Goal: Task Accomplishment & Management: Manage account settings

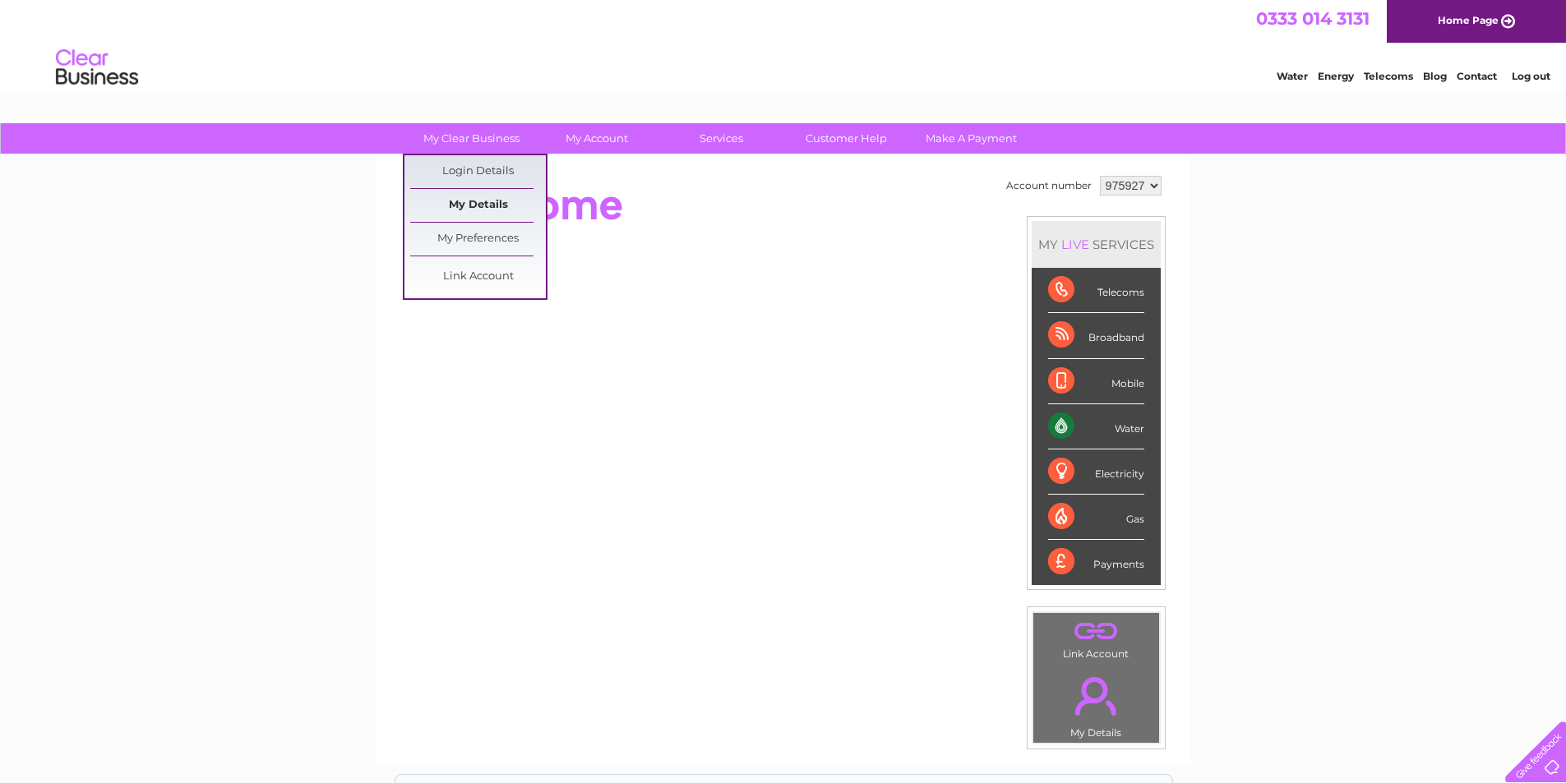
click at [469, 199] on link "My Details" at bounding box center [478, 205] width 136 height 33
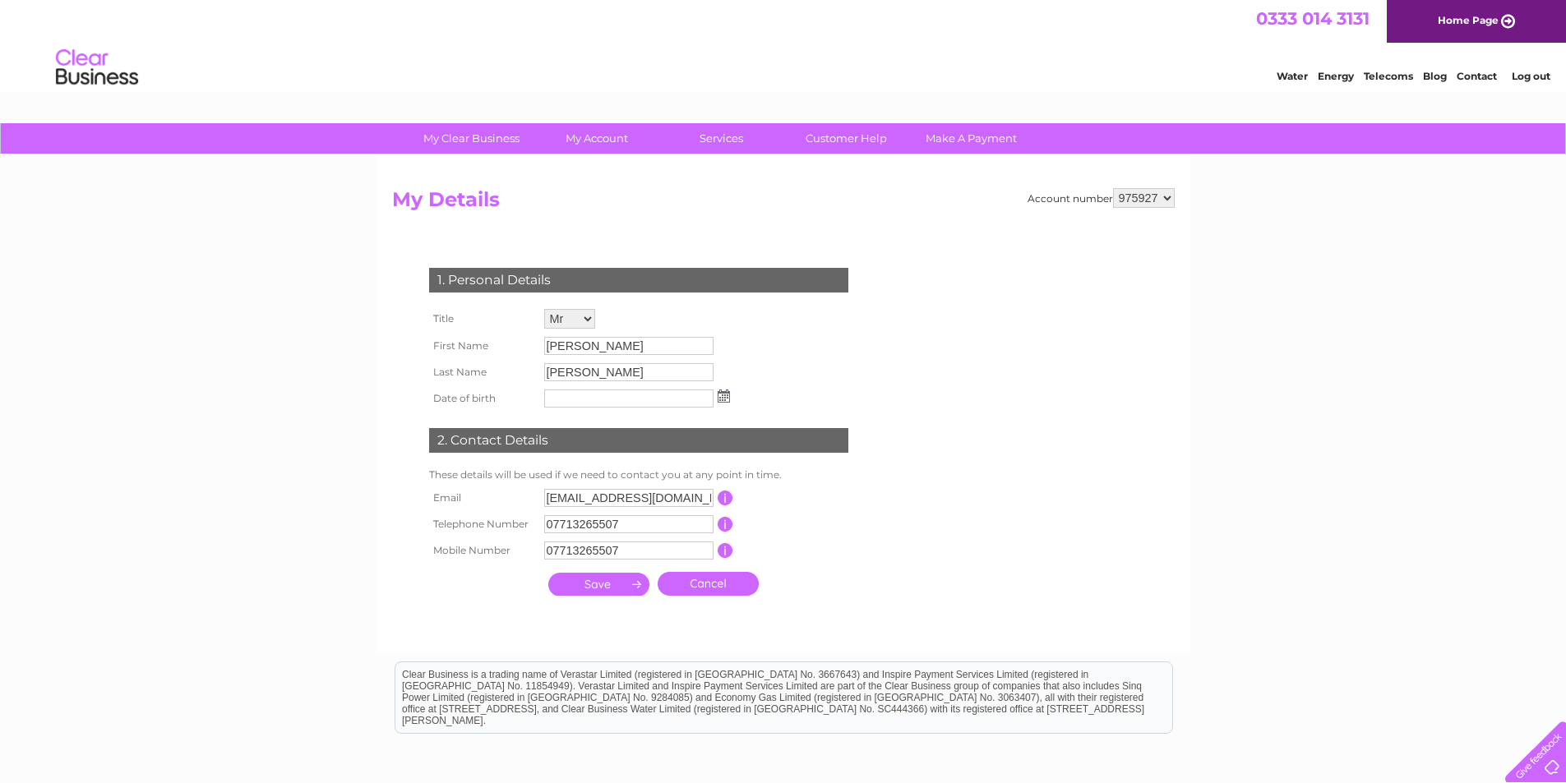
click at [677, 496] on input "allan429@btinternet.com" at bounding box center [628, 498] width 169 height 18
click at [678, 496] on input "allan429@btinternet.com" at bounding box center [629, 499] width 171 height 20
click at [680, 495] on input "allan429@btinternet.com" at bounding box center [629, 499] width 171 height 20
type input "[EMAIL_ADDRESS][DOMAIN_NAME]"
click at [608, 589] on input "submit" at bounding box center [598, 584] width 101 height 23
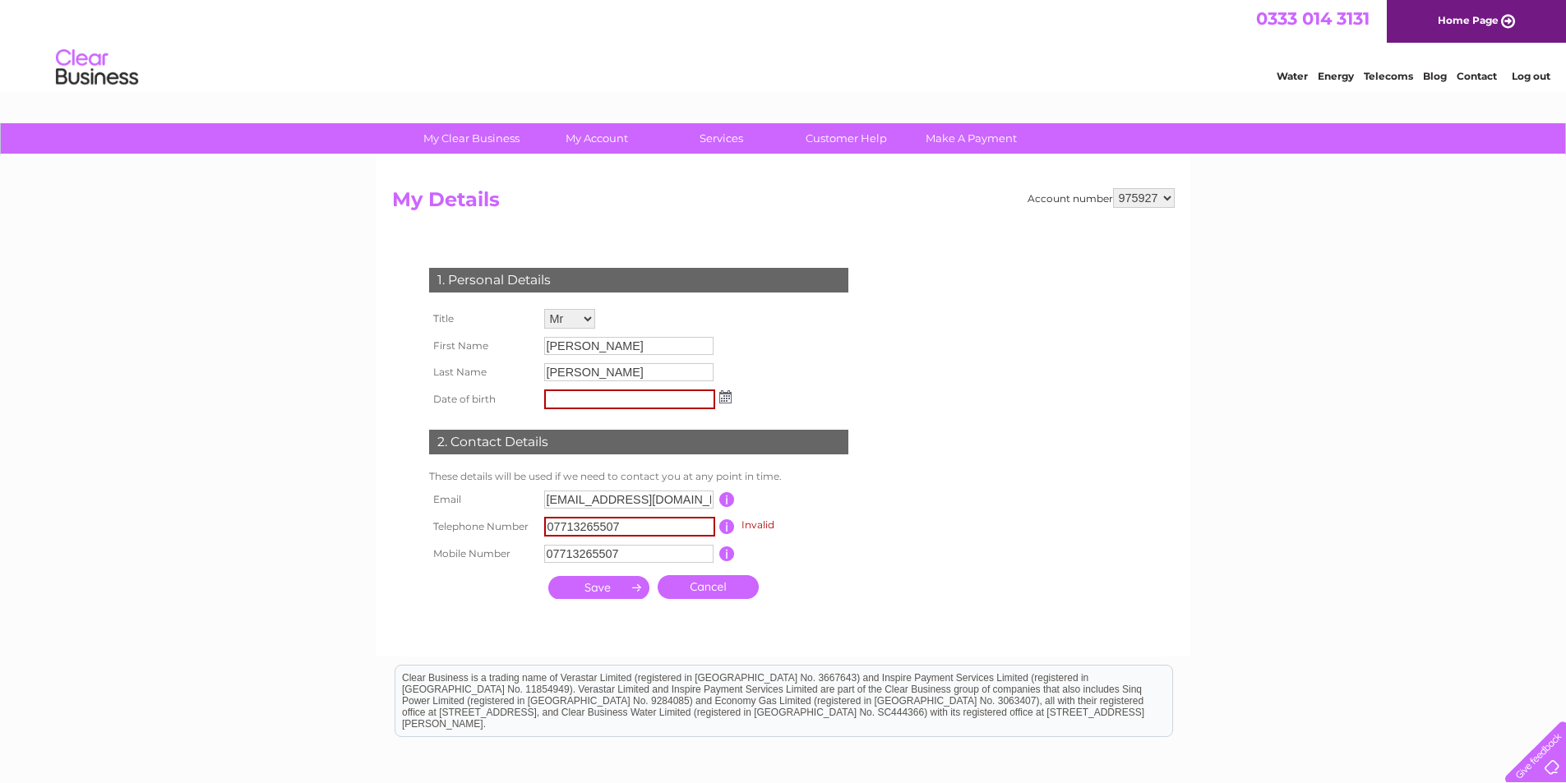
click at [608, 589] on input "submit" at bounding box center [598, 587] width 101 height 23
click at [658, 399] on input "text" at bounding box center [629, 400] width 171 height 20
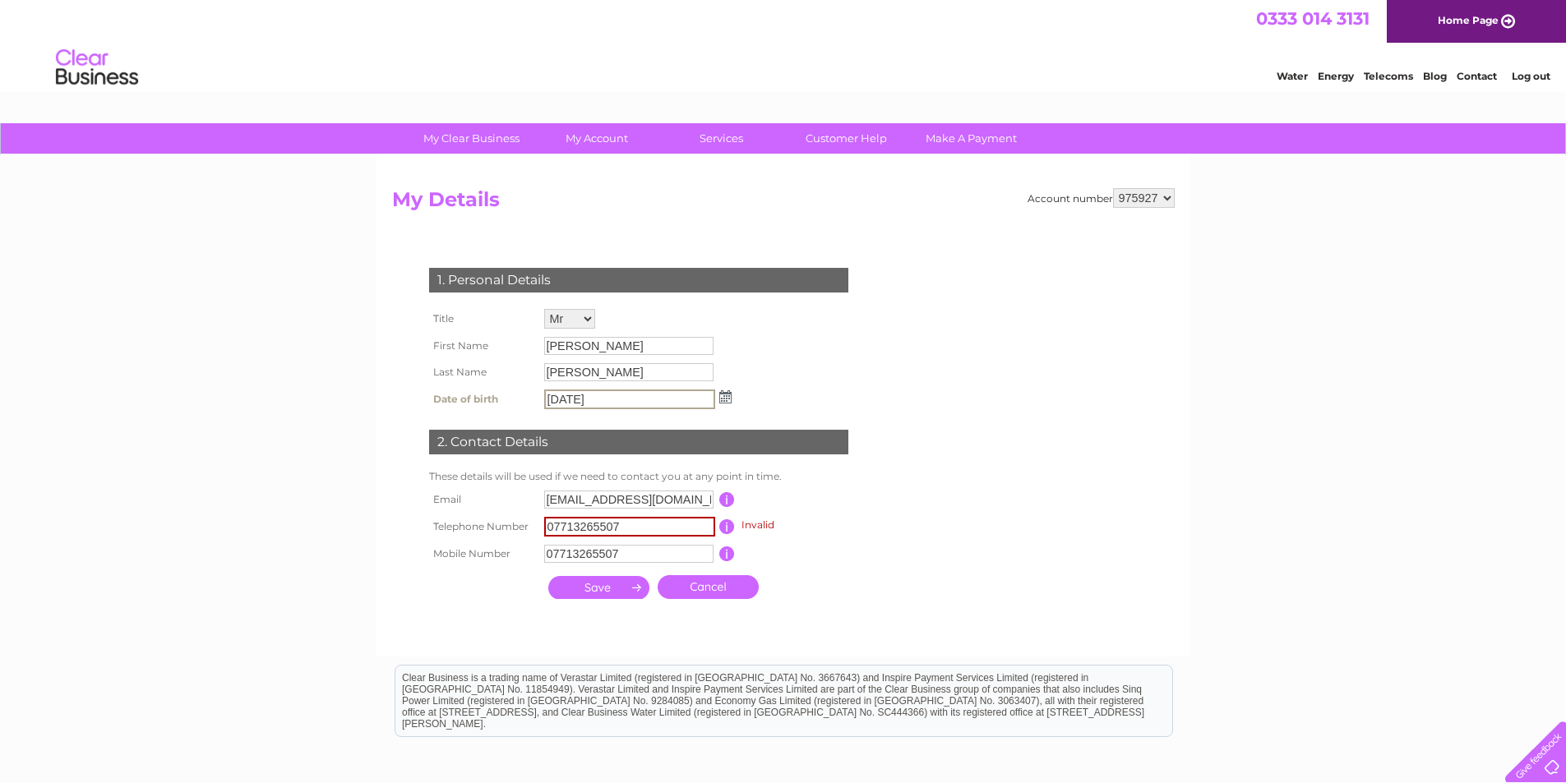
type input "08/07/1967"
click at [600, 590] on input "submit" at bounding box center [598, 586] width 101 height 23
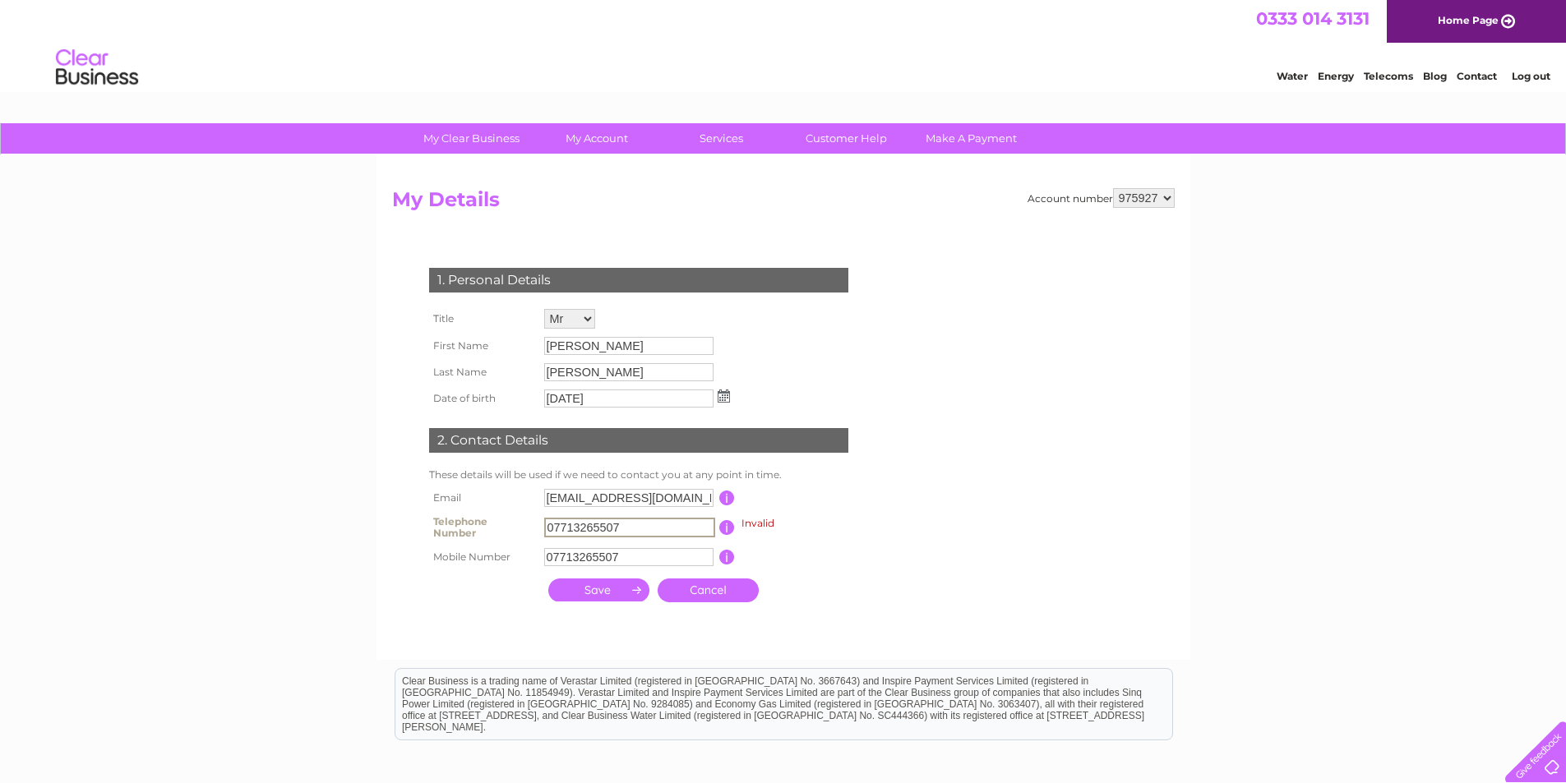
click at [620, 521] on input "07713265507" at bounding box center [629, 528] width 171 height 20
click at [594, 561] on input "07713265507" at bounding box center [628, 557] width 169 height 18
click at [594, 561] on input "07713265507" at bounding box center [629, 553] width 171 height 20
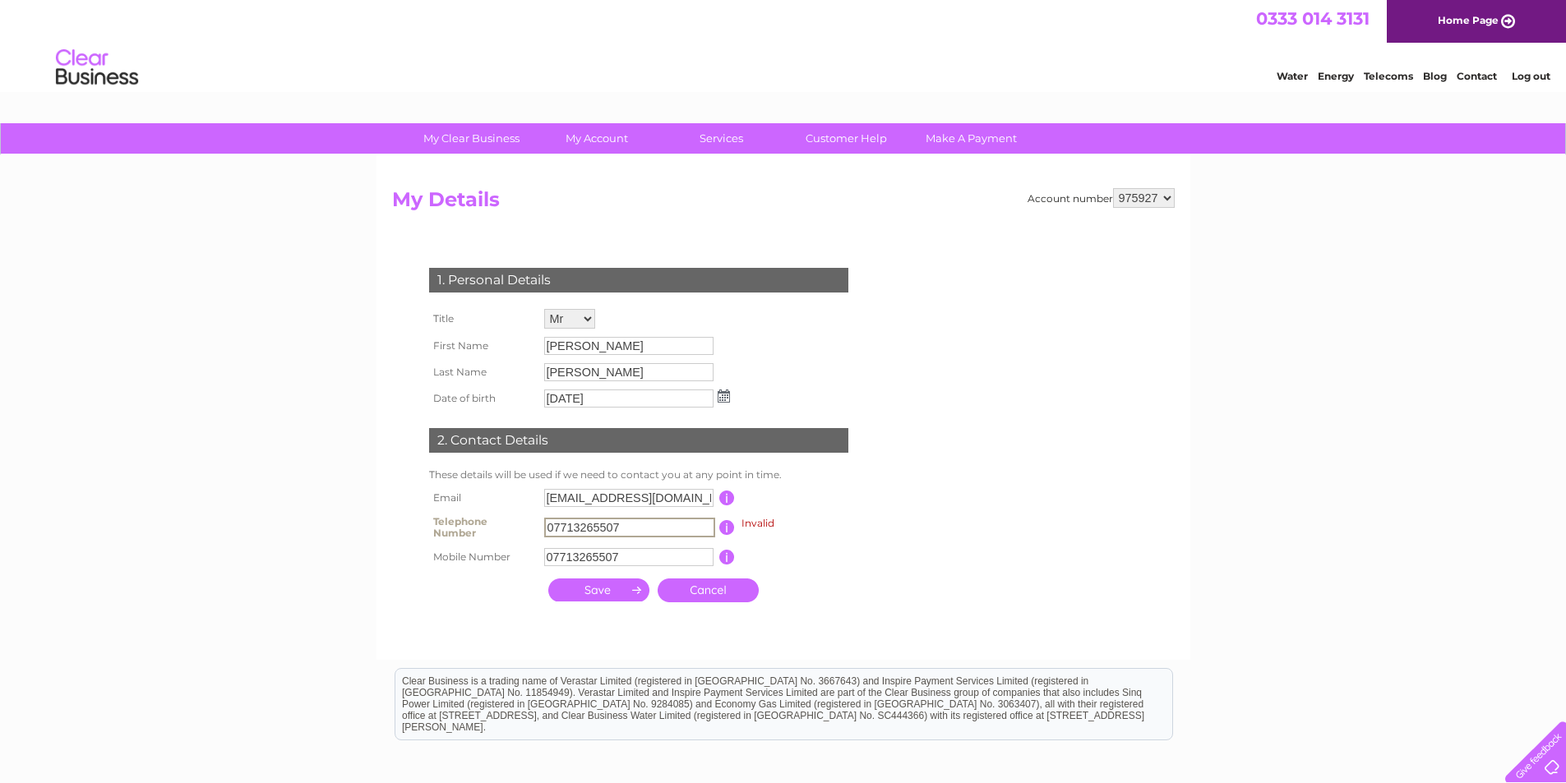
click at [642, 521] on input "07713265507" at bounding box center [629, 528] width 171 height 20
type input "01463239338"
click at [597, 593] on input "submit" at bounding box center [598, 590] width 101 height 23
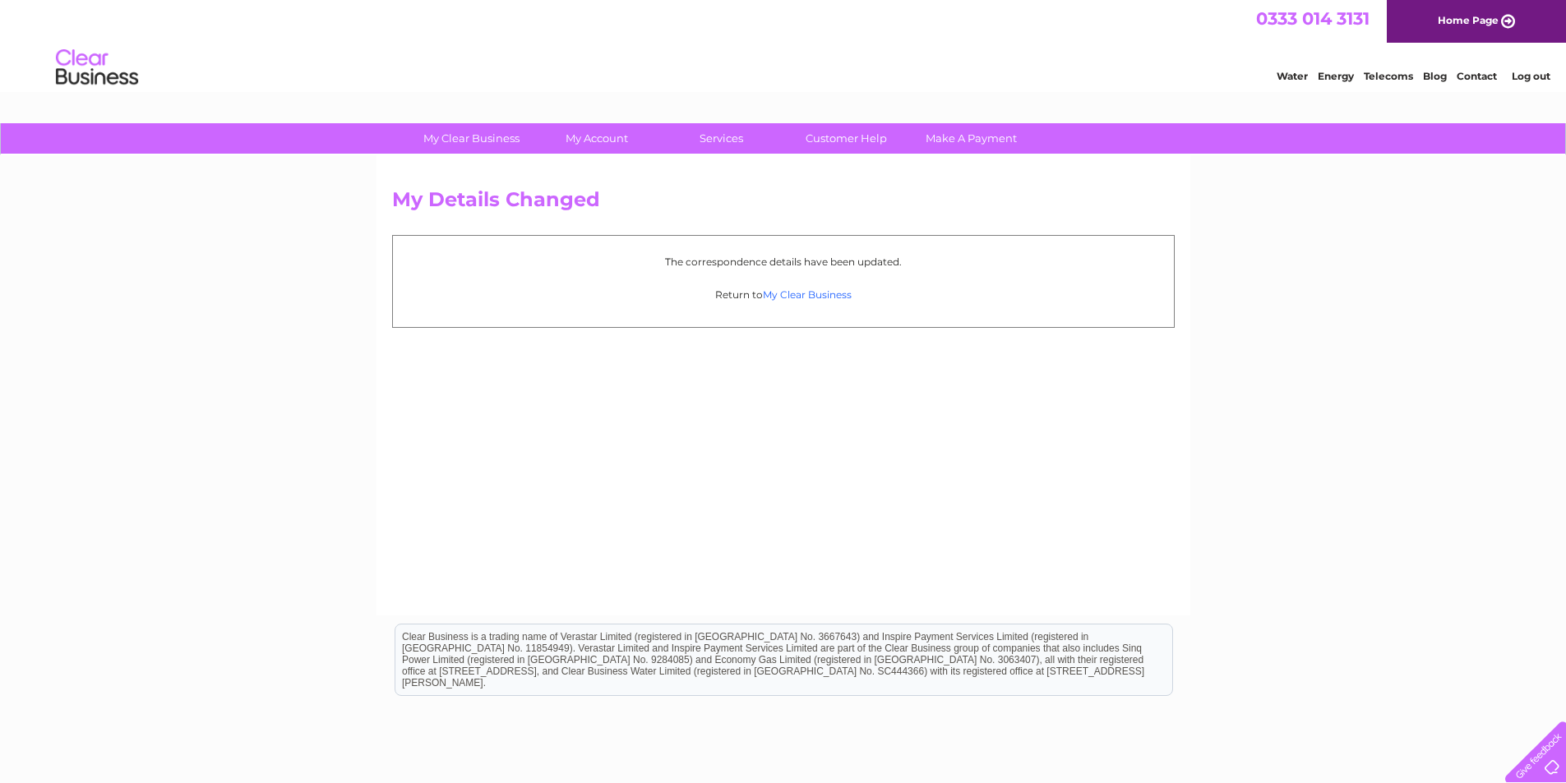
click at [807, 295] on link "My Clear Business" at bounding box center [807, 295] width 89 height 12
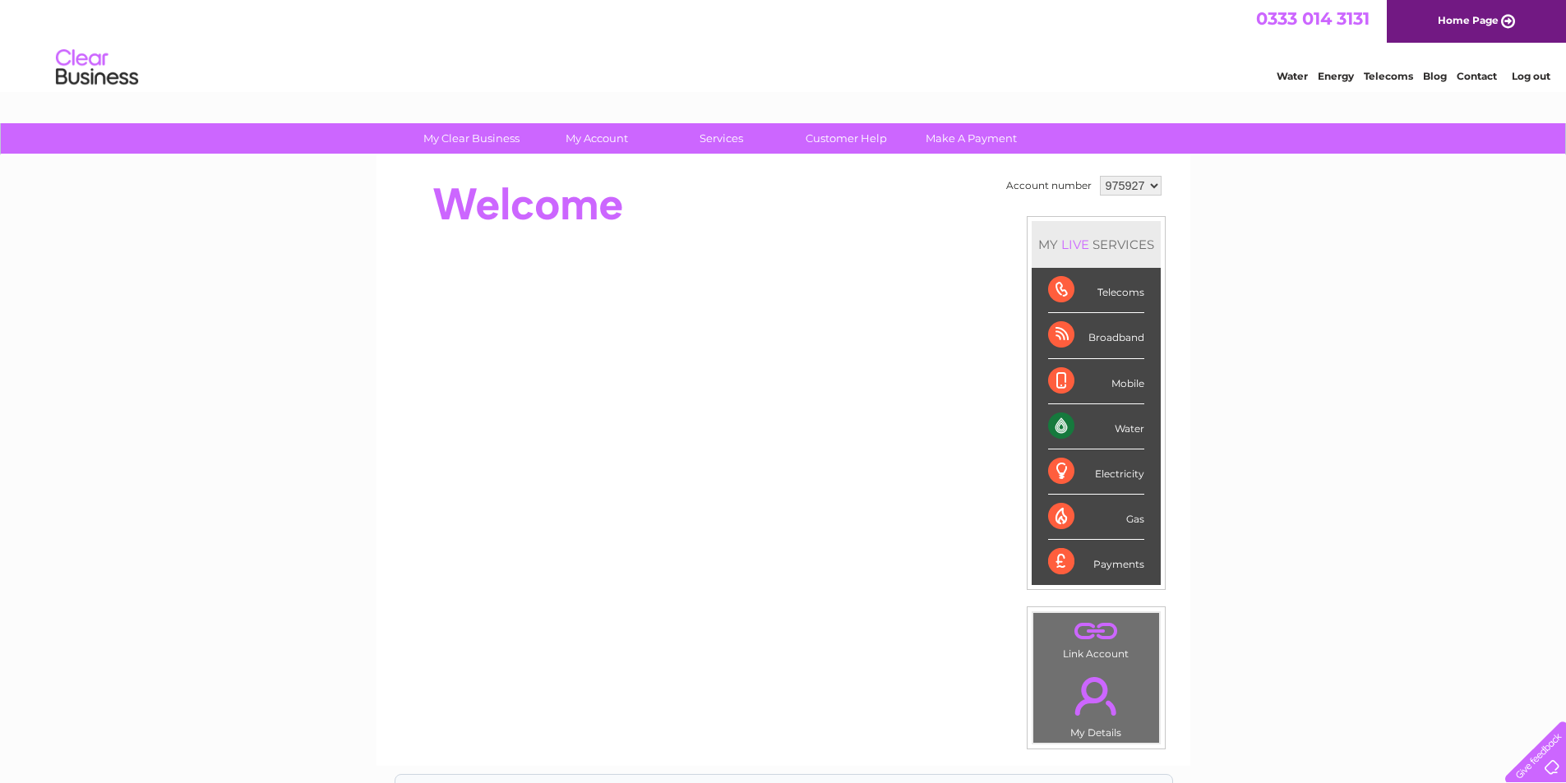
click at [1545, 71] on link "Log out" at bounding box center [1531, 76] width 39 height 12
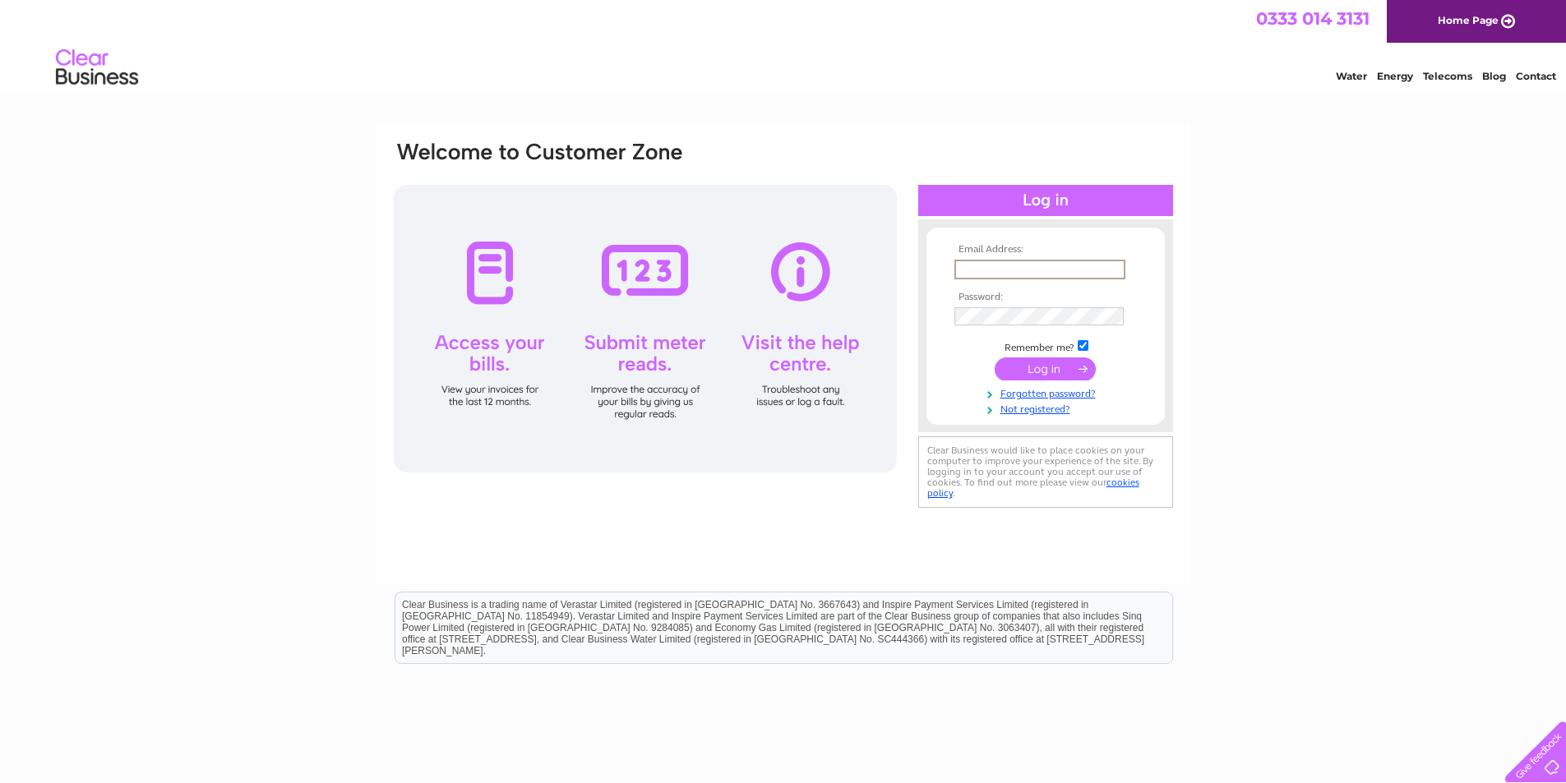
click at [1008, 265] on input "text" at bounding box center [1039, 270] width 171 height 20
type input "s"
type input "all"
click at [998, 271] on input "all" at bounding box center [1039, 270] width 171 height 20
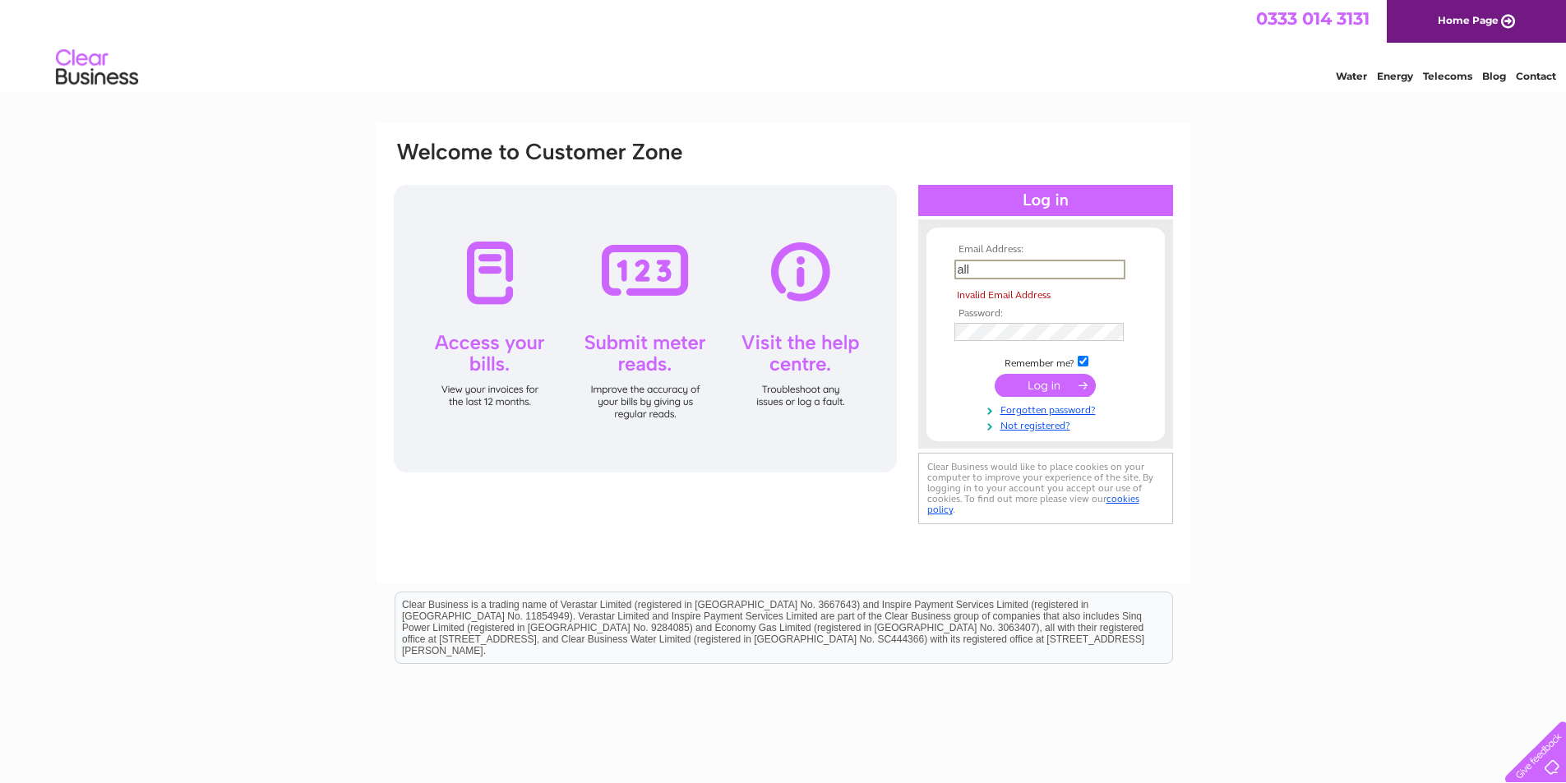
click at [998, 271] on input "all" at bounding box center [1039, 270] width 171 height 20
click at [997, 271] on input "text" at bounding box center [1039, 270] width 171 height 20
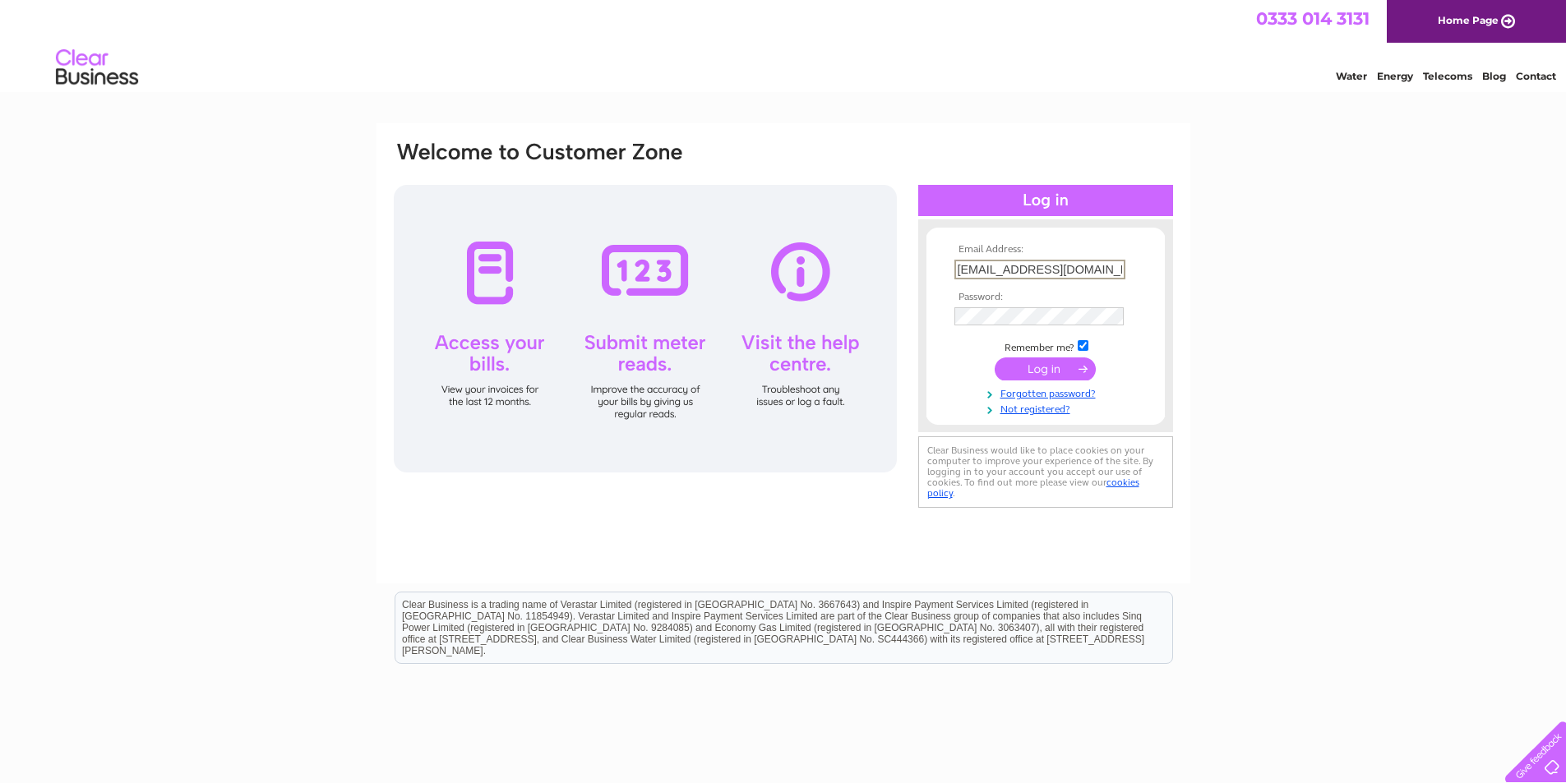
type input "[EMAIL_ADDRESS][DOMAIN_NAME]"
click at [995, 358] on input "submit" at bounding box center [1045, 369] width 101 height 23
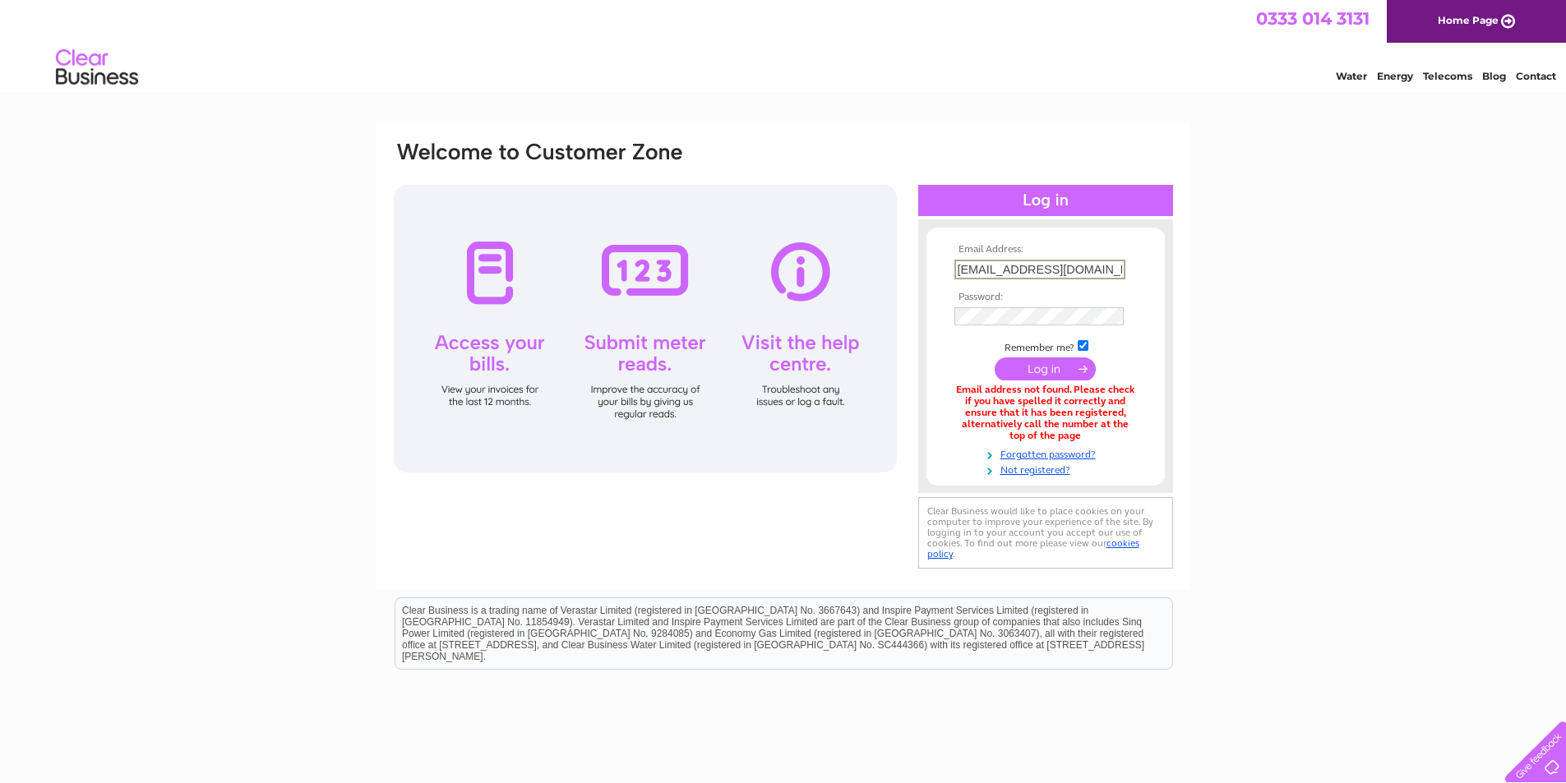
click at [1032, 273] on input "[EMAIL_ADDRESS][DOMAIN_NAME]" at bounding box center [1039, 270] width 171 height 20
click at [1032, 274] on input "[EMAIL_ADDRESS][DOMAIN_NAME]" at bounding box center [1039, 270] width 171 height 20
click at [1036, 274] on input "[EMAIL_ADDRESS][DOMAIN_NAME]" at bounding box center [1039, 270] width 171 height 20
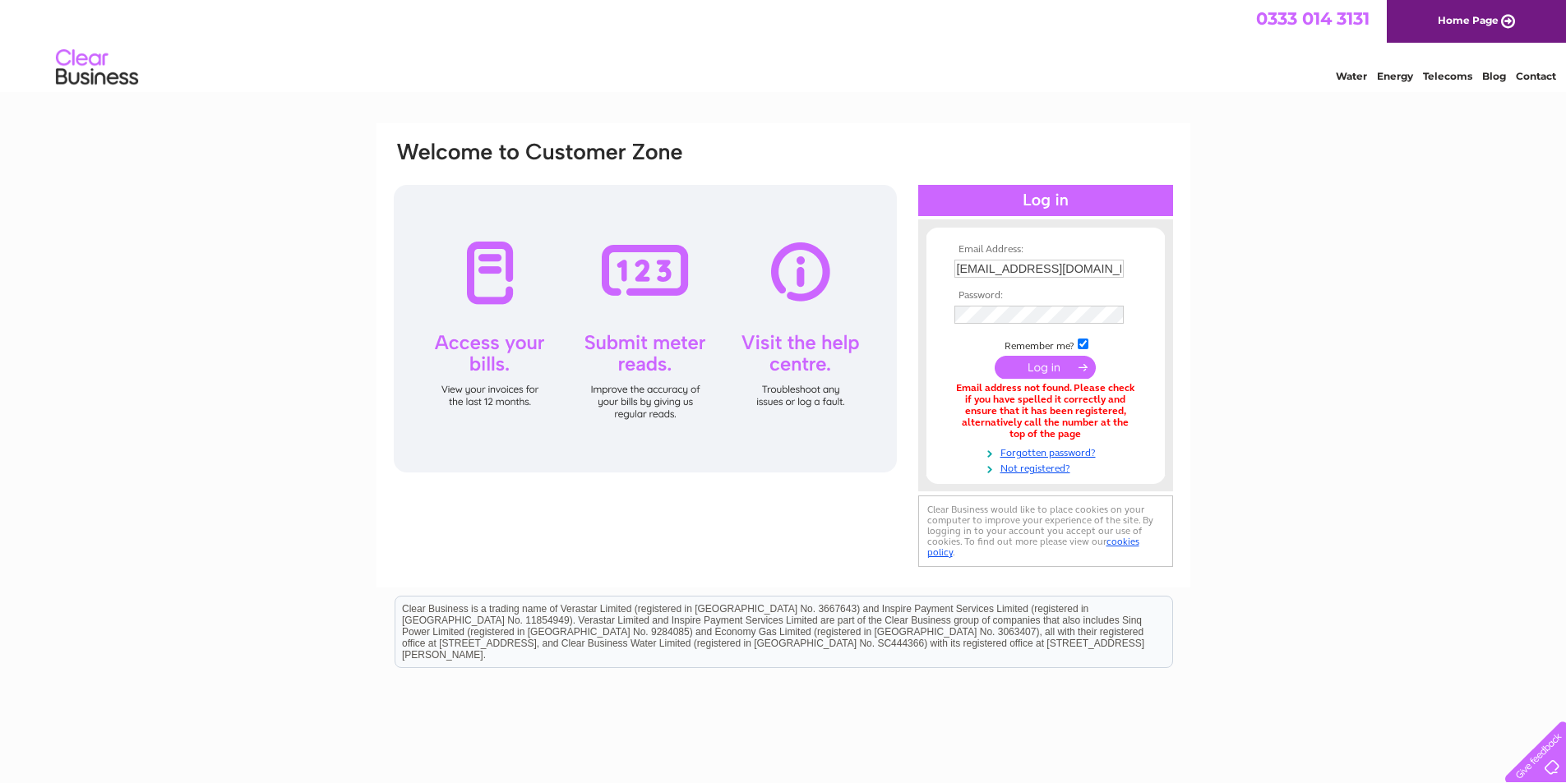
click at [1051, 370] on input "submit" at bounding box center [1045, 367] width 101 height 23
click at [1027, 271] on input "stay@pitfaranne.com" at bounding box center [1038, 269] width 169 height 18
click at [1027, 271] on input "stay@pitfaranne.com" at bounding box center [1039, 270] width 171 height 20
type input "allan429@btitnernet.com"
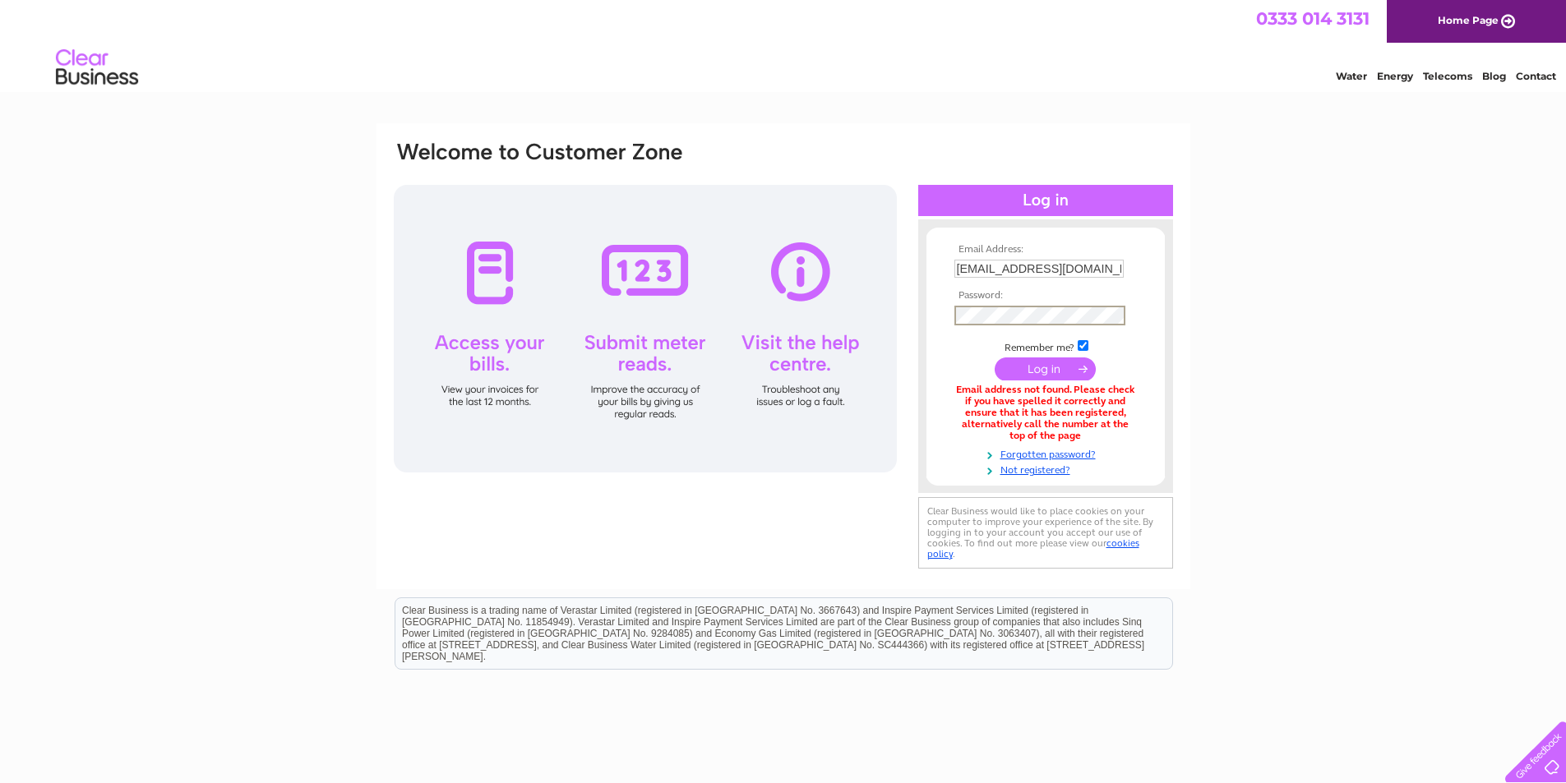
click at [995, 358] on input "submit" at bounding box center [1045, 369] width 101 height 23
click at [1038, 370] on input "submit" at bounding box center [1045, 367] width 101 height 23
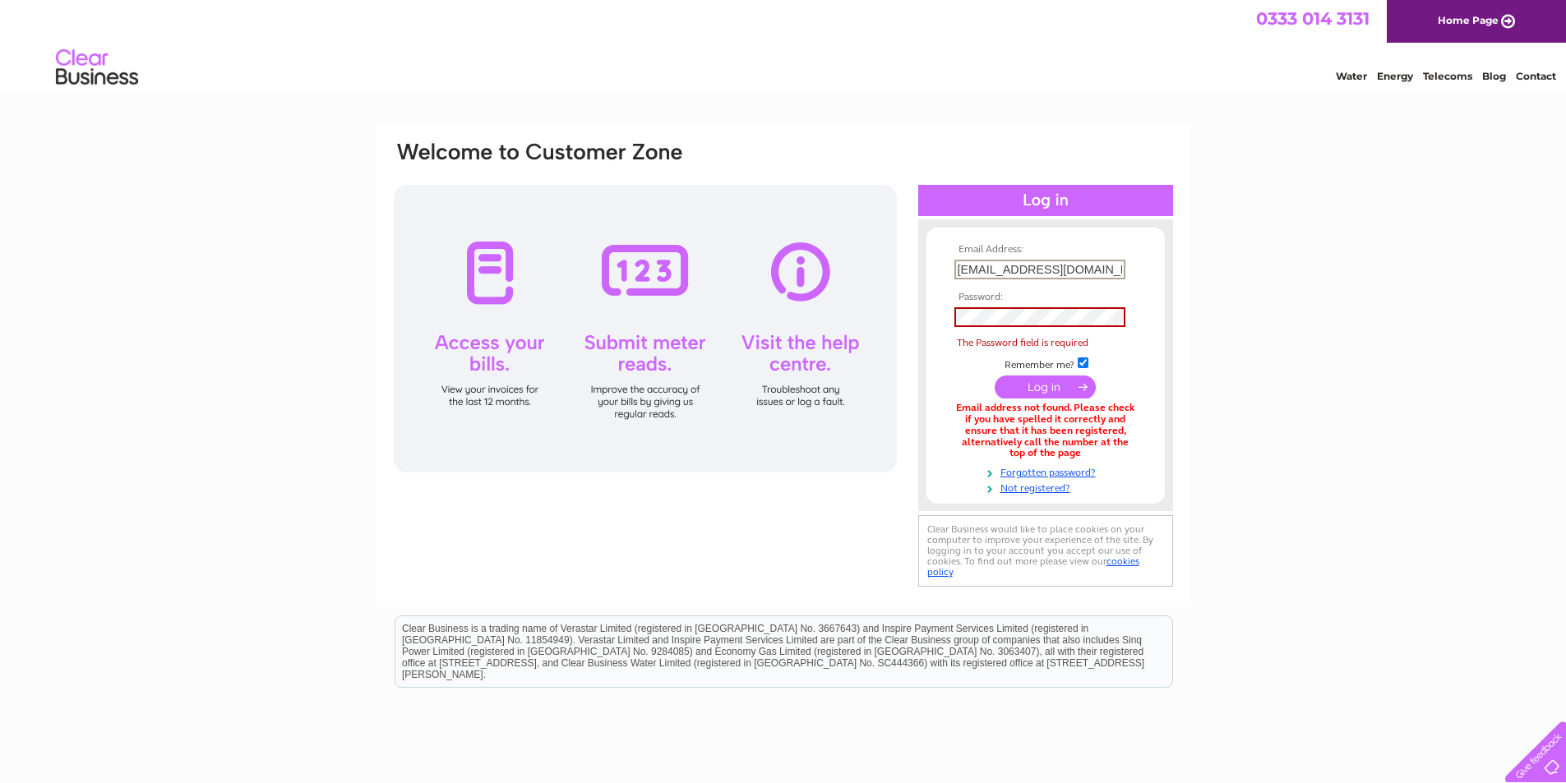
click at [1028, 267] on input "allan429@btitnernet.com" at bounding box center [1039, 270] width 171 height 20
type input "allan429@btinternet.com"
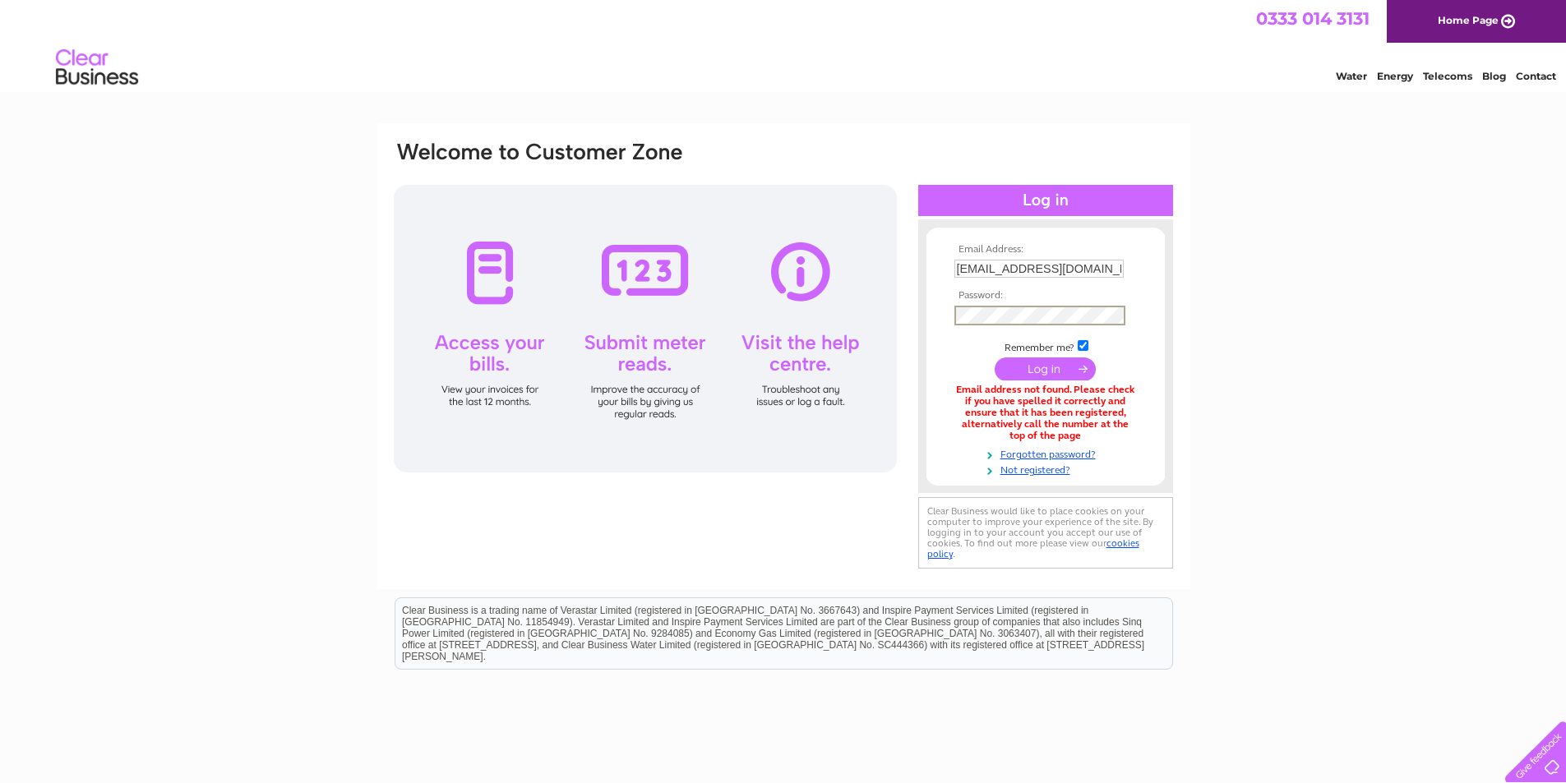
click at [995, 358] on input "submit" at bounding box center [1045, 369] width 101 height 23
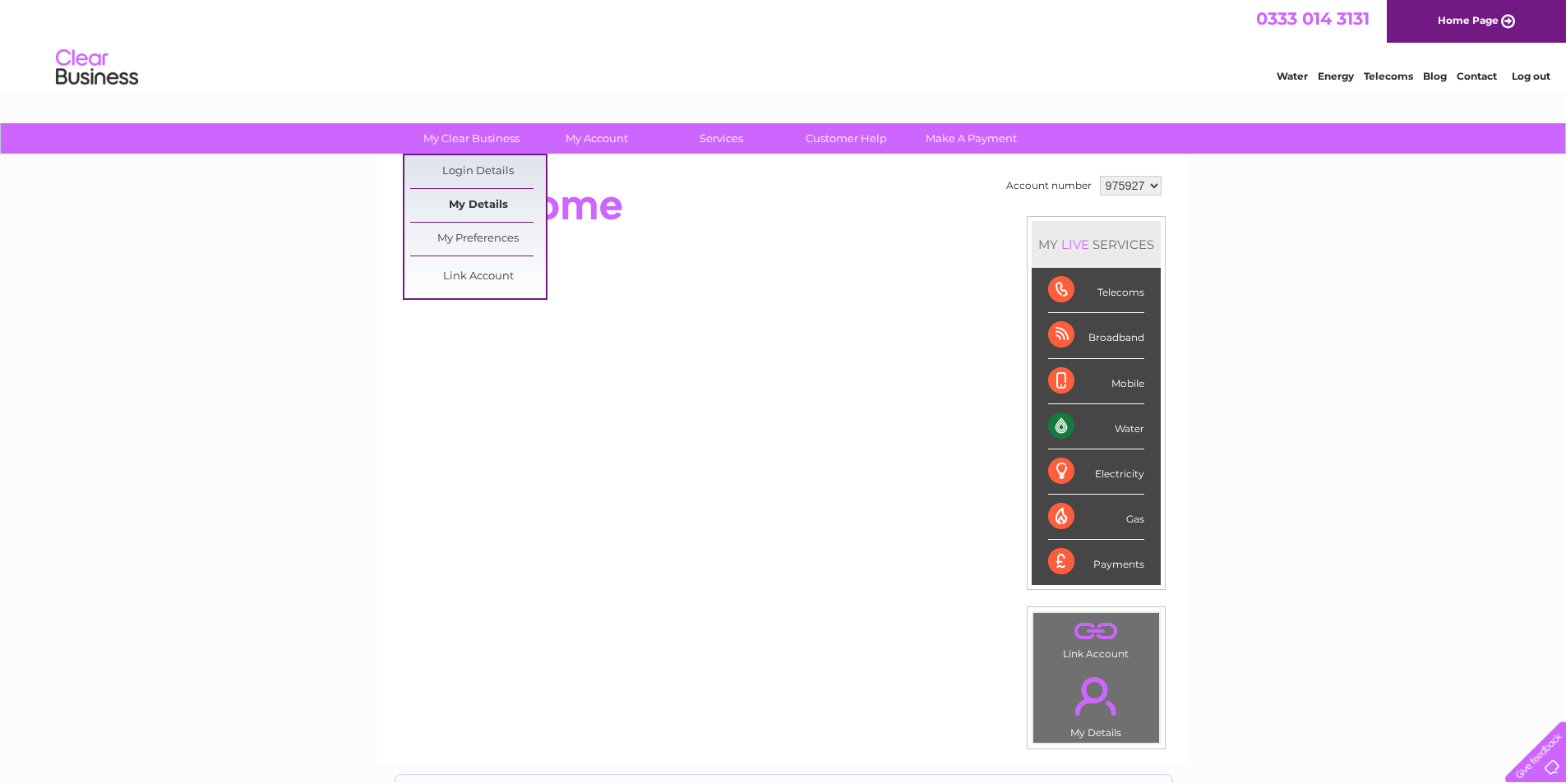
click at [455, 209] on link "My Details" at bounding box center [478, 205] width 136 height 33
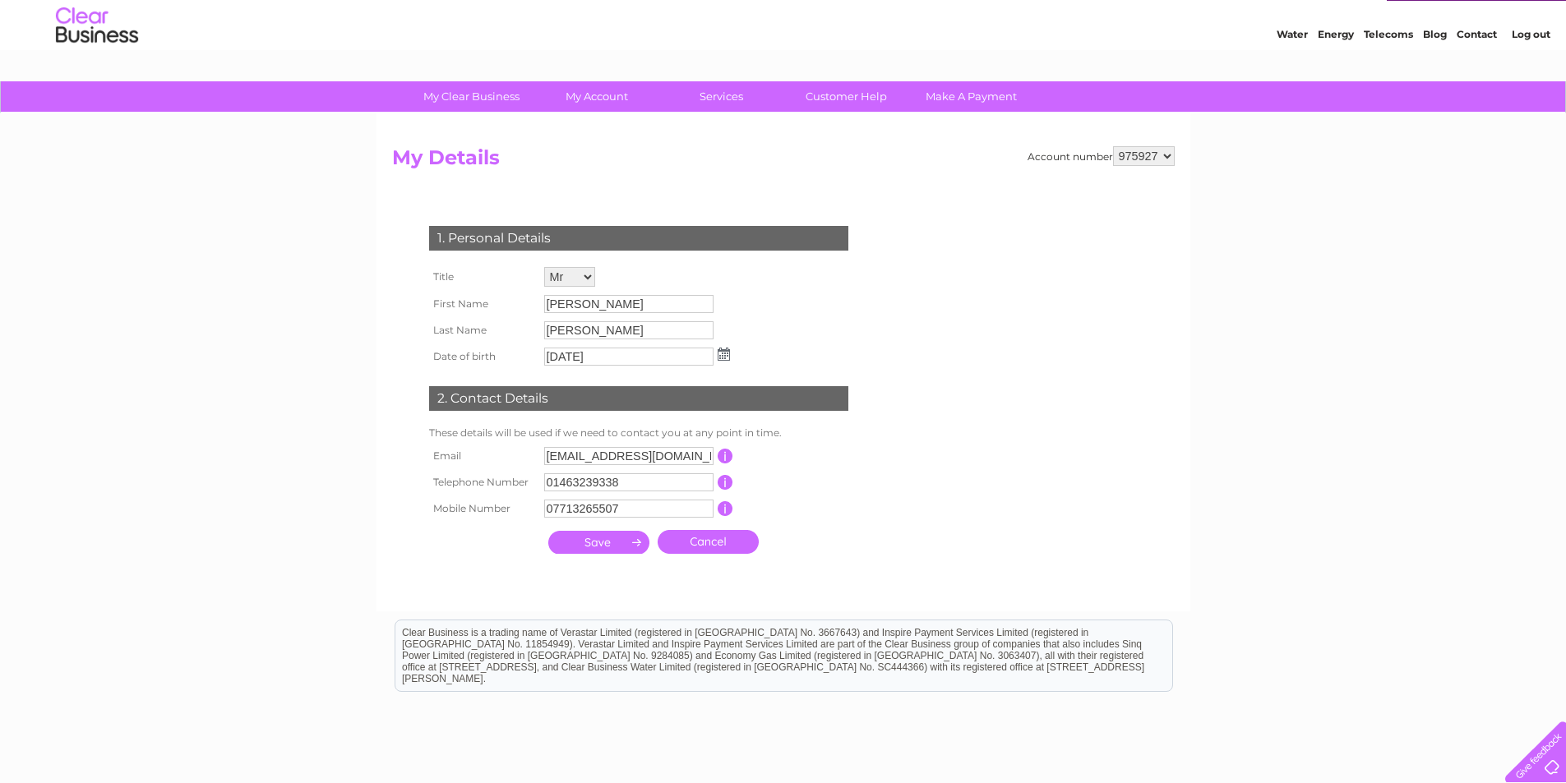
scroll to position [82, 0]
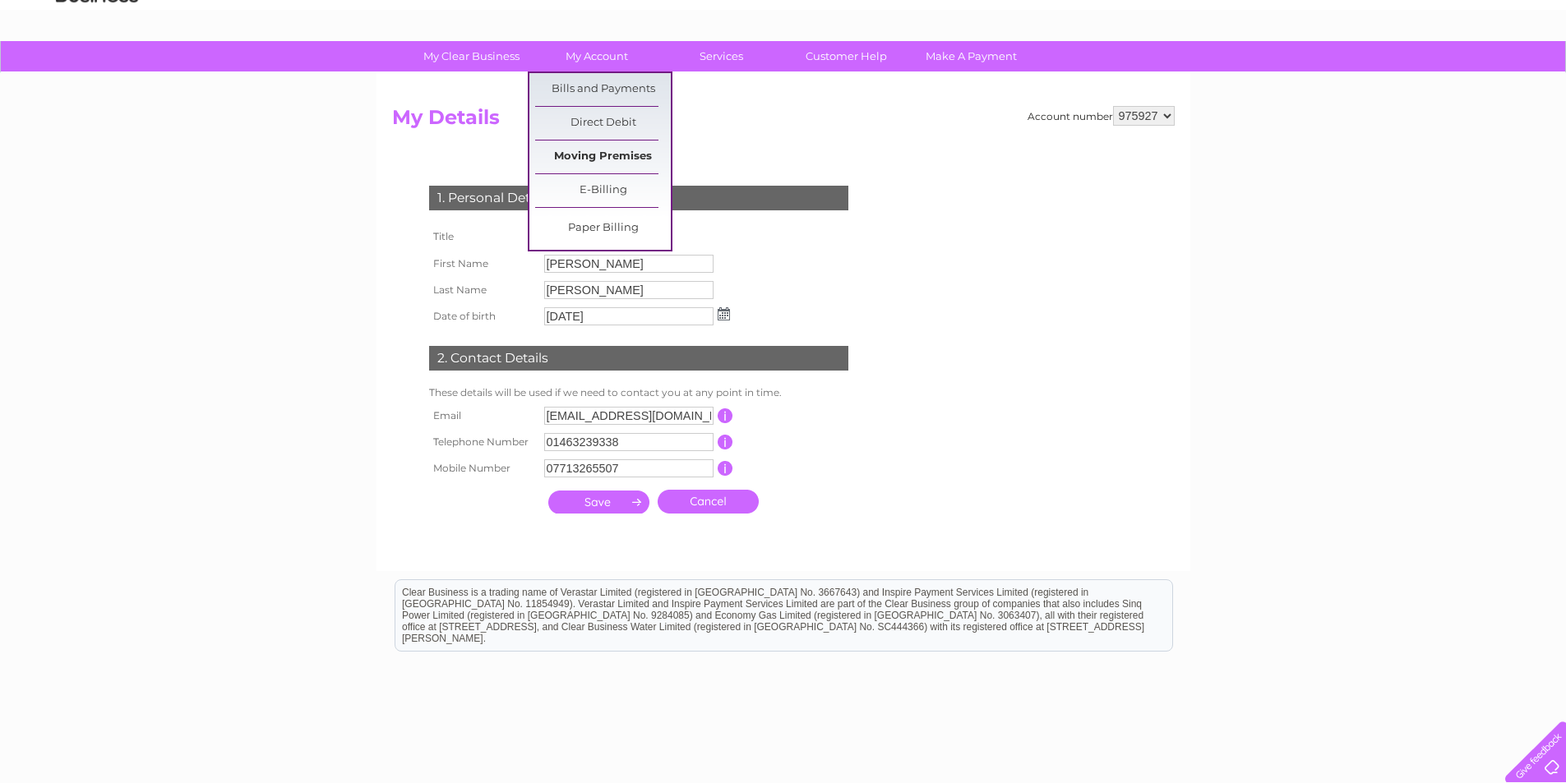
click at [604, 164] on link "Moving Premises" at bounding box center [603, 157] width 136 height 33
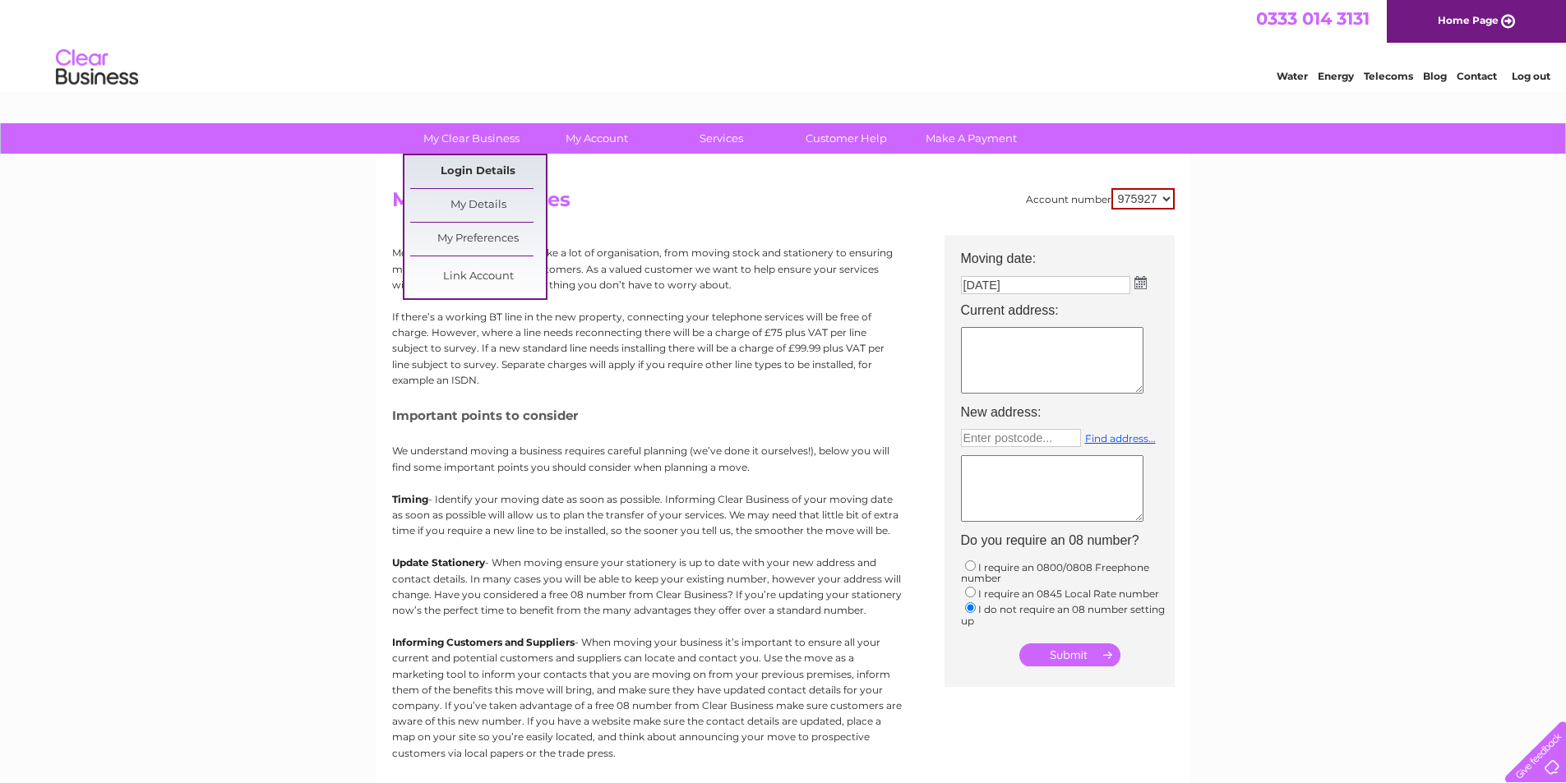
click at [473, 169] on link "Login Details" at bounding box center [478, 171] width 136 height 33
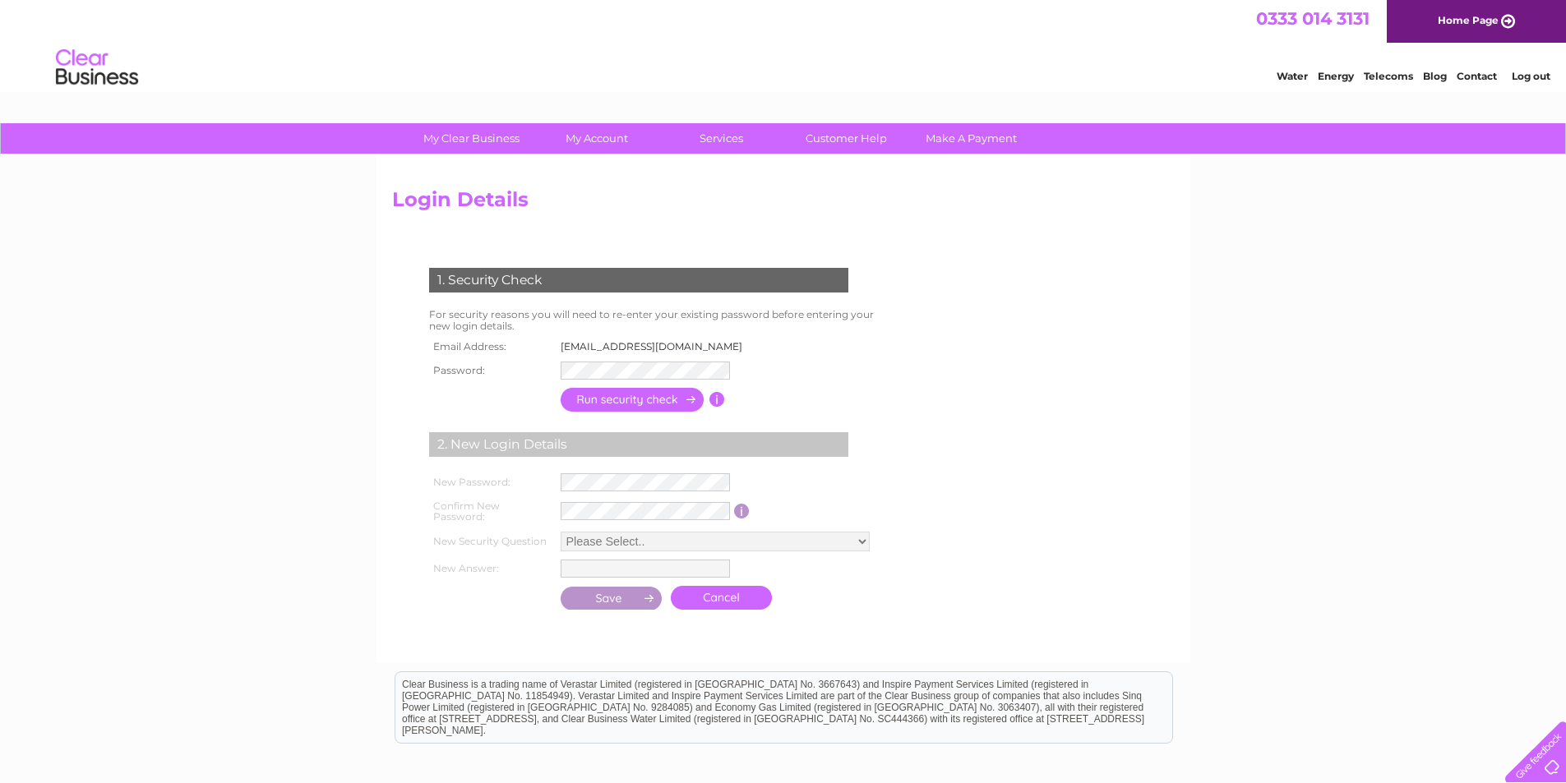
click at [589, 395] on input "button" at bounding box center [633, 400] width 145 height 24
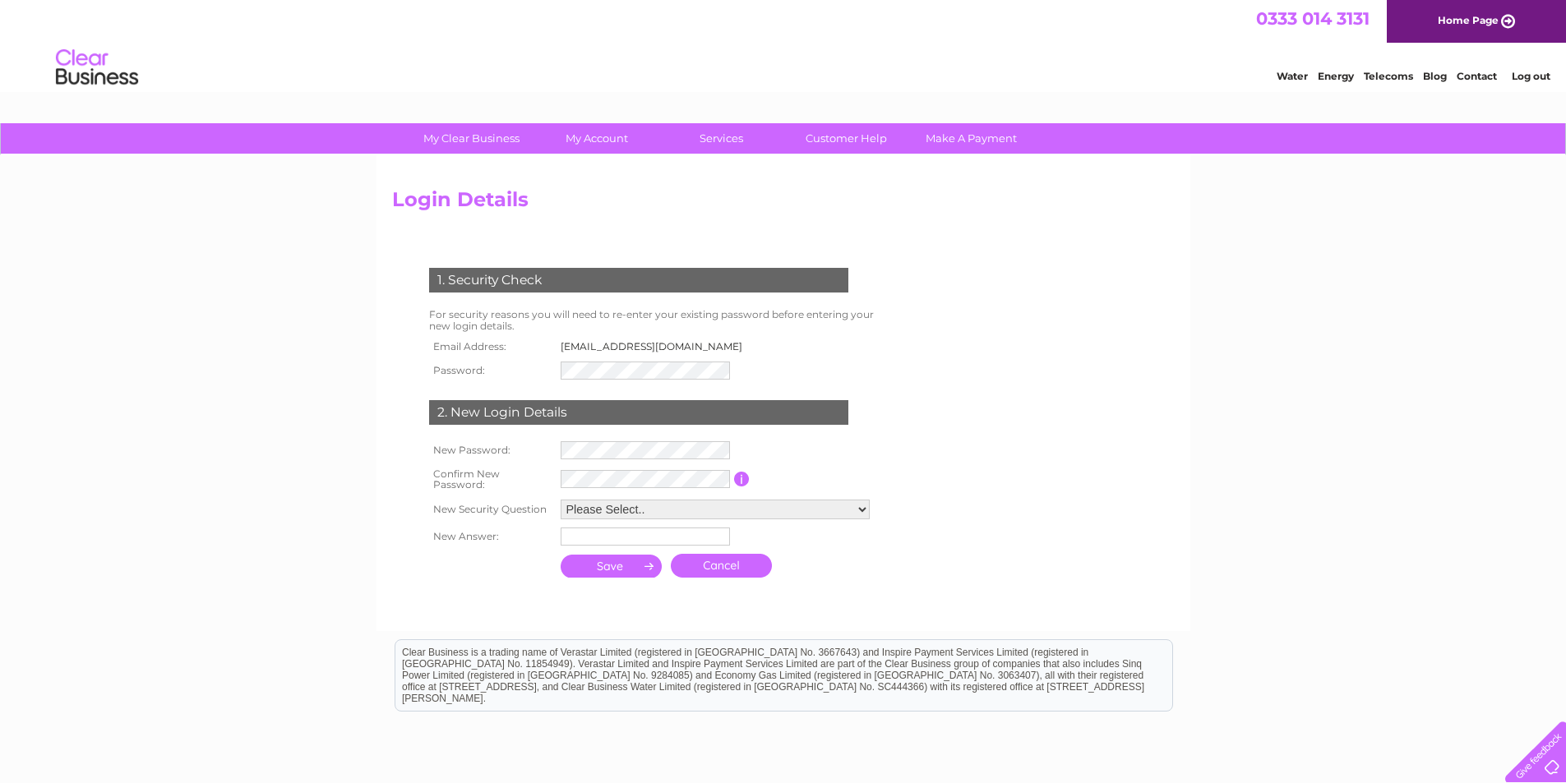
click at [889, 436] on div "1. Security Check For security reasons you will need to re-enter your existing …" at bounding box center [642, 417] width 500 height 330
click at [739, 564] on link "Cancel" at bounding box center [721, 566] width 101 height 24
